Goal: Task Accomplishment & Management: Manage account settings

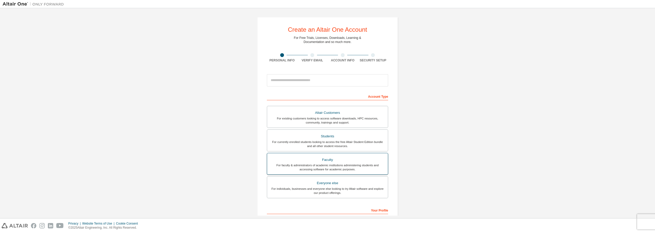
click at [342, 166] on div "For faculty & administrators of academic institutions administering students an…" at bounding box center [327, 167] width 115 height 8
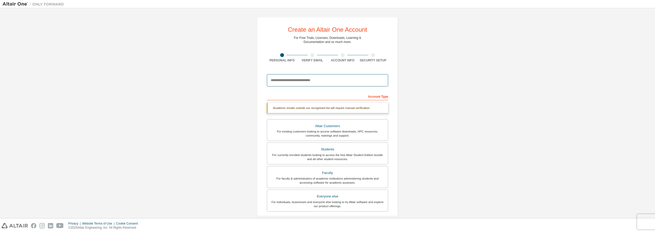
click at [301, 82] on input "email" at bounding box center [327, 80] width 121 height 12
type input "**********"
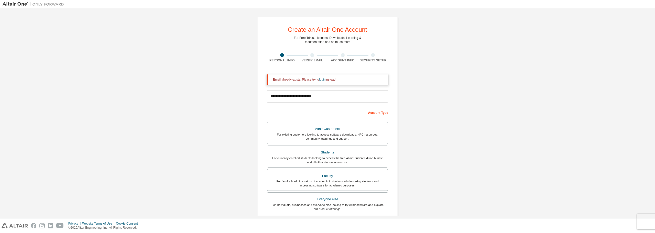
click at [320, 79] on link "login" at bounding box center [322, 80] width 6 height 4
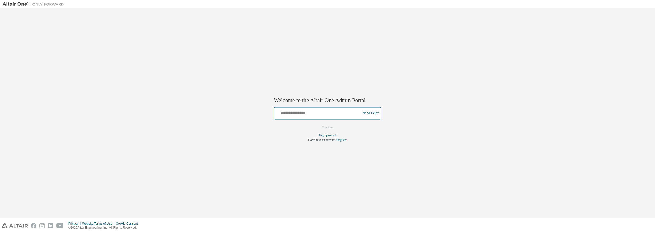
click at [315, 113] on input "text" at bounding box center [318, 111] width 84 height 7
type input "**********"
click at [330, 127] on button "Continue" at bounding box center [327, 128] width 22 height 8
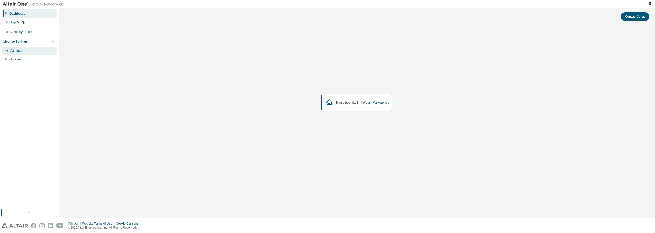
click at [19, 51] on div "Managed" at bounding box center [15, 51] width 13 height 4
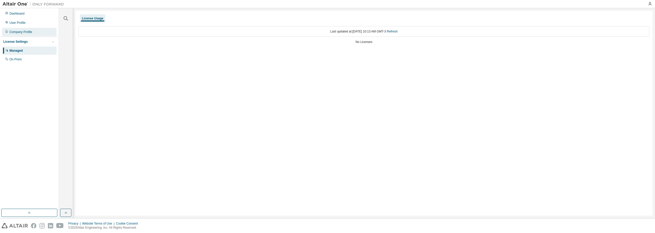
click at [22, 33] on div "Company Profile" at bounding box center [20, 32] width 23 height 4
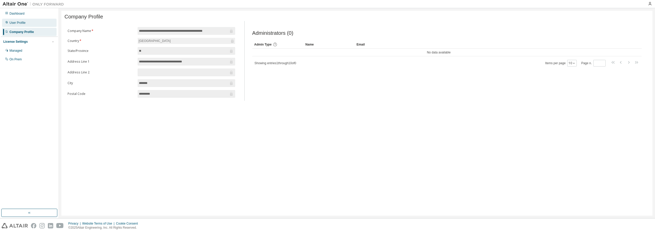
click at [21, 23] on div "User Profile" at bounding box center [17, 23] width 16 height 4
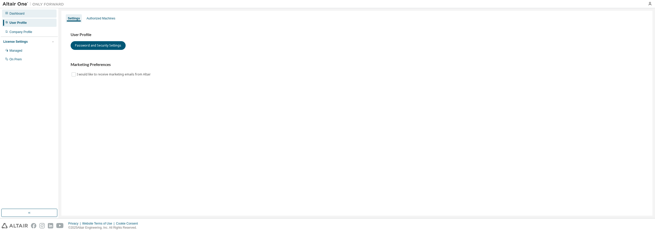
click at [22, 16] on div "Dashboard" at bounding box center [29, 13] width 54 height 8
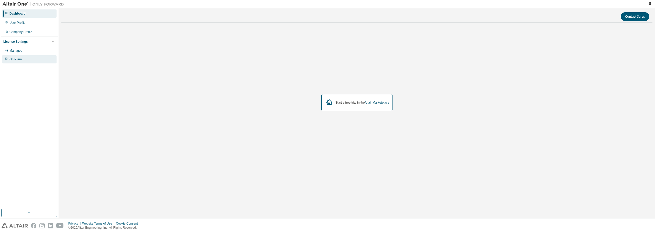
click at [24, 61] on div "On Prem" at bounding box center [29, 59] width 54 height 8
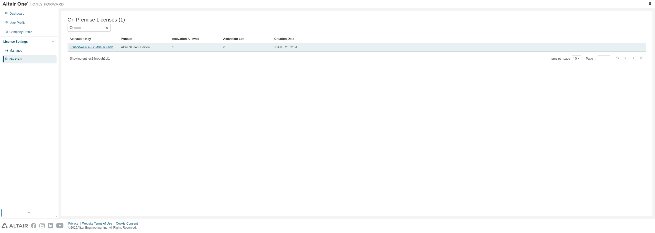
click at [91, 49] on link "LGPZP-AF9D7-D6M01-TOHVD" at bounding box center [91, 48] width 43 height 4
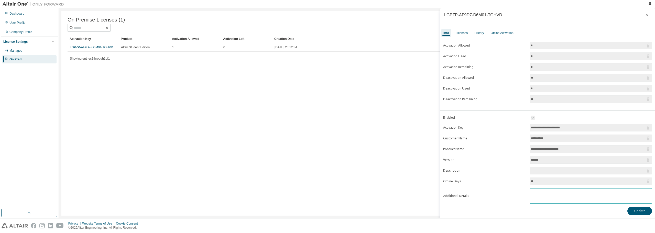
scroll to position [3, 0]
click at [634, 209] on button "Update" at bounding box center [639, 209] width 25 height 9
click at [499, 139] on form "**********" at bounding box center [547, 157] width 209 height 89
click at [23, 33] on div "Company Profile" at bounding box center [20, 32] width 23 height 4
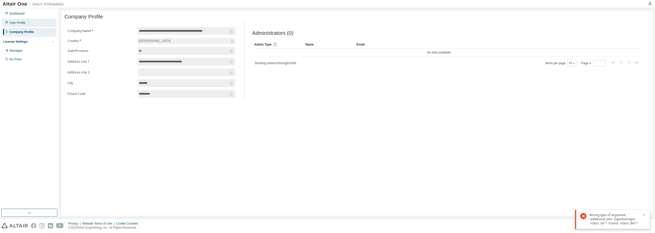
click at [23, 25] on div "User Profile" at bounding box center [29, 23] width 54 height 8
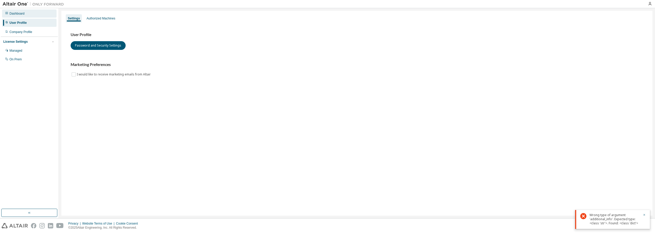
click at [23, 16] on div "Dashboard" at bounding box center [29, 13] width 54 height 8
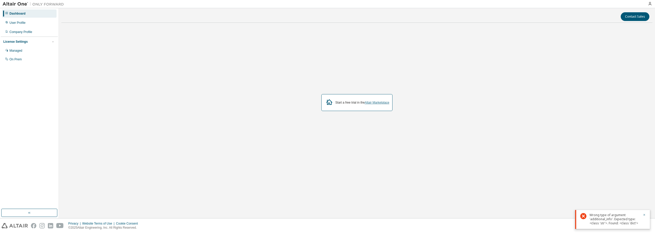
click at [380, 101] on link "Altair Marketplace" at bounding box center [377, 103] width 25 height 4
